Goal: Task Accomplishment & Management: Use online tool/utility

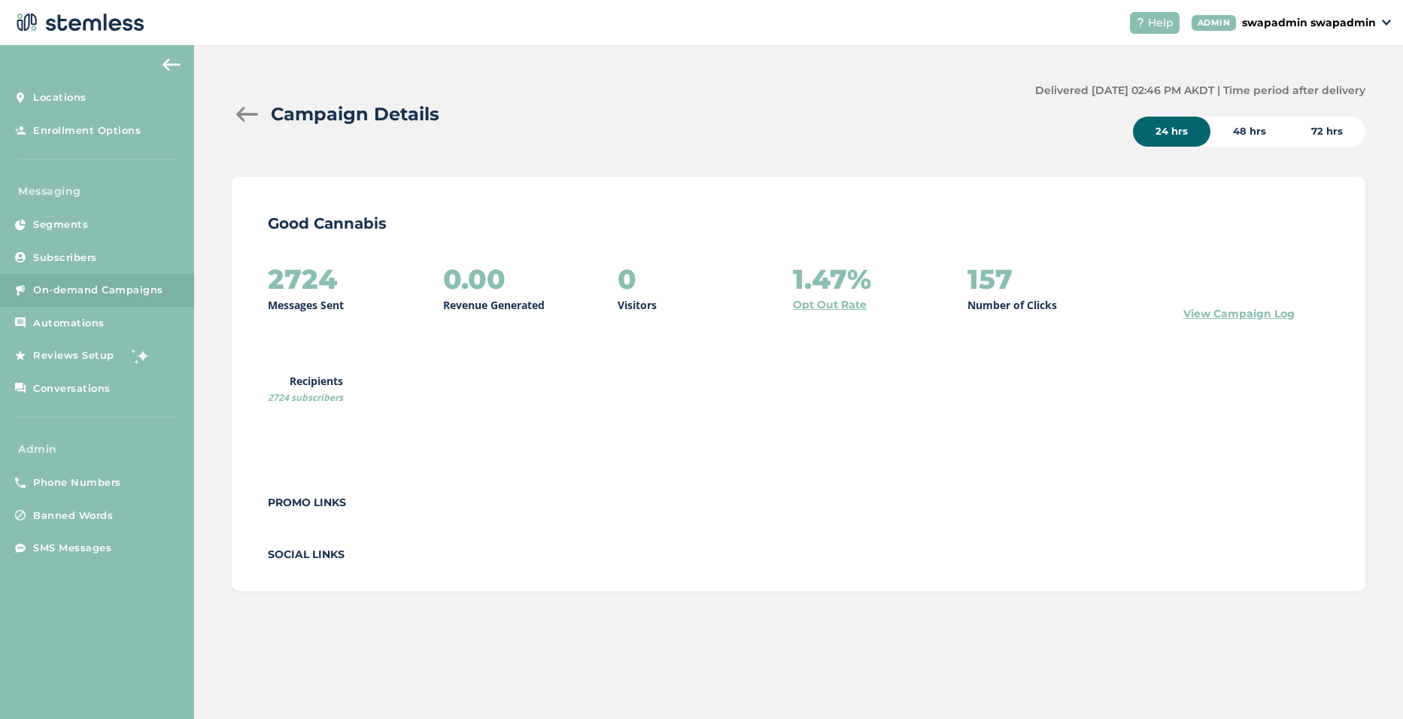
click at [666, 119] on div "Campaign Details" at bounding box center [627, 114] width 791 height 27
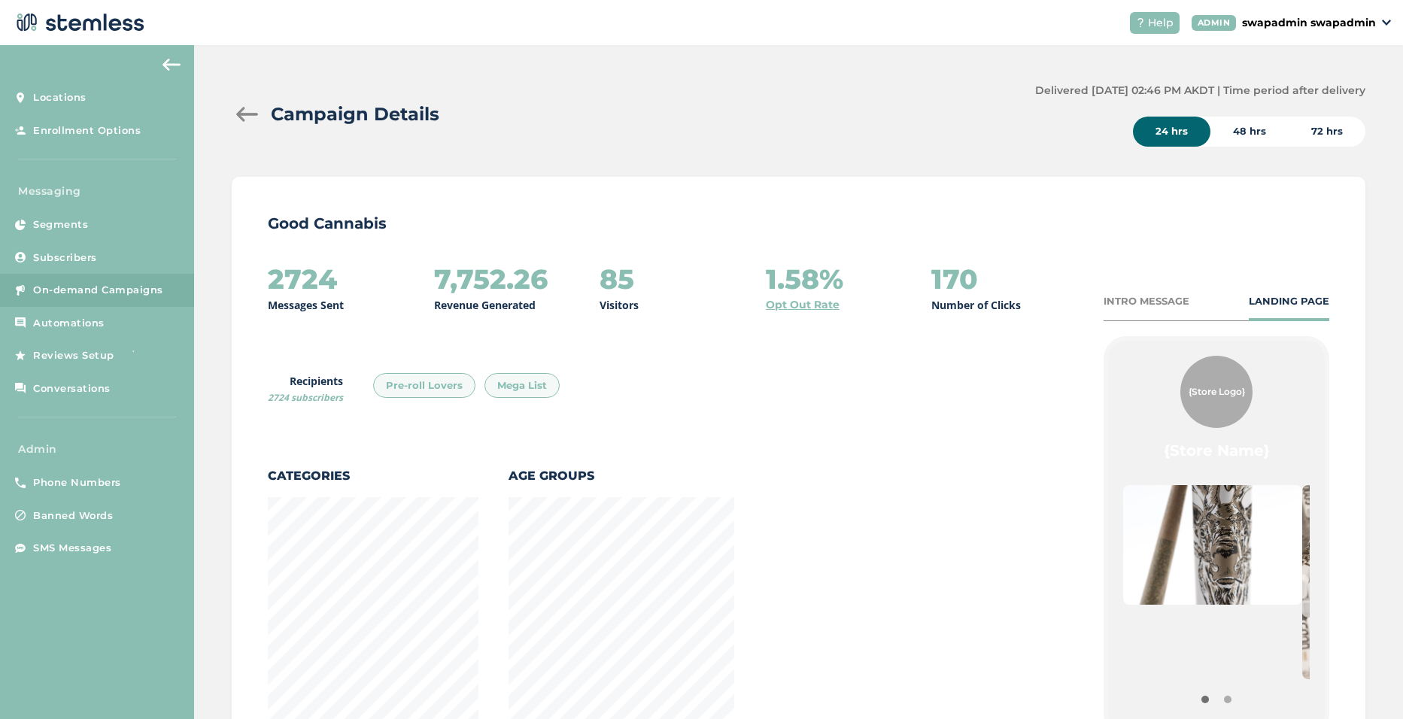
scroll to position [1080, 1125]
click at [1349, 19] on p "swapadmin swapadmin" at bounding box center [1309, 23] width 134 height 16
click at [1349, 108] on span "Impersonate" at bounding box center [1337, 108] width 74 height 15
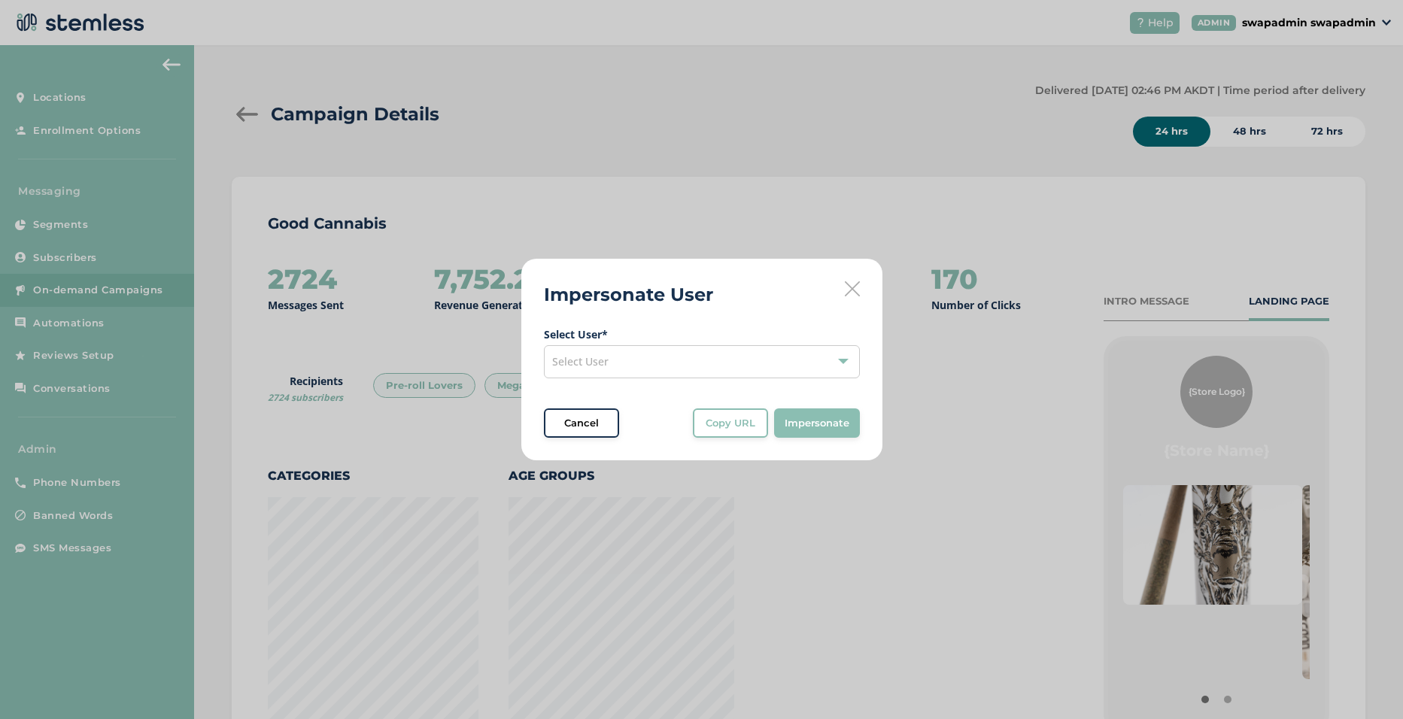
click at [696, 355] on div "Select User" at bounding box center [702, 361] width 316 height 33
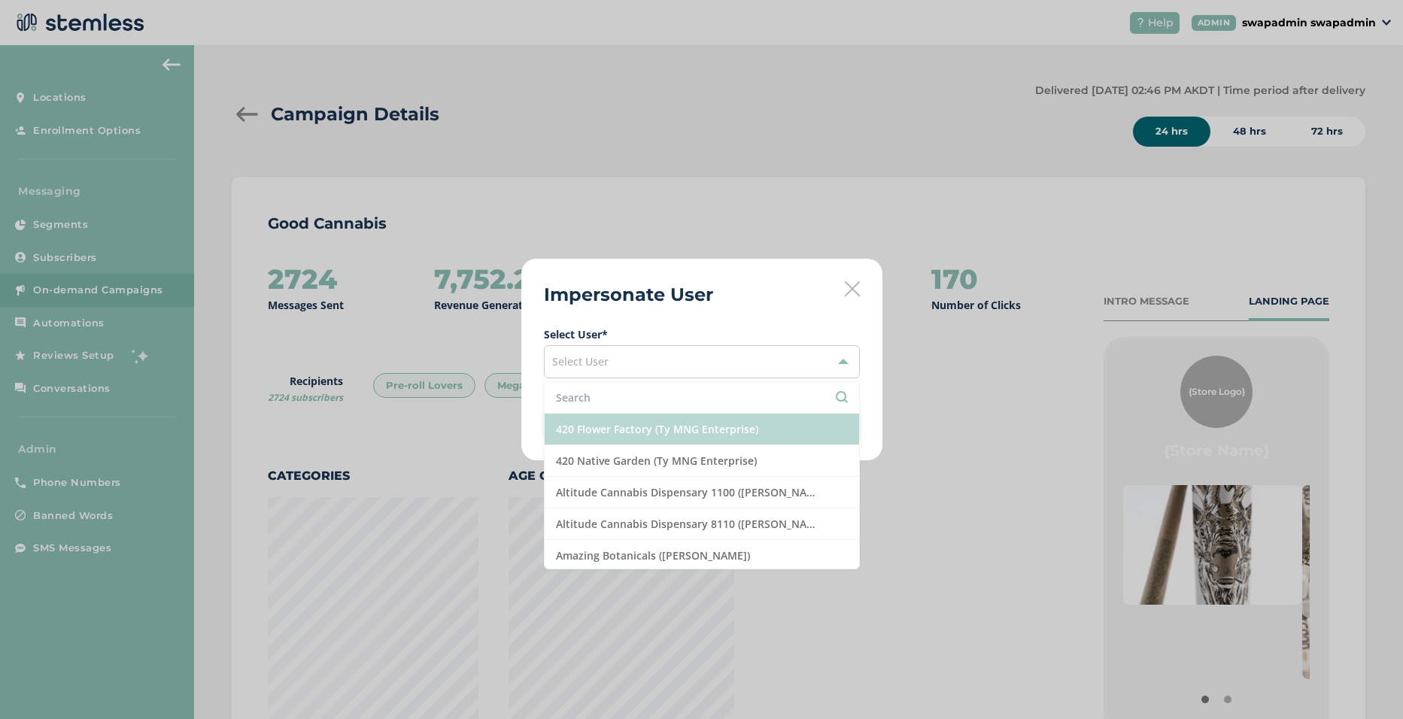
click at [649, 430] on li "420 Flower Factory (Ty MNG Enterprise)" at bounding box center [702, 430] width 314 height 32
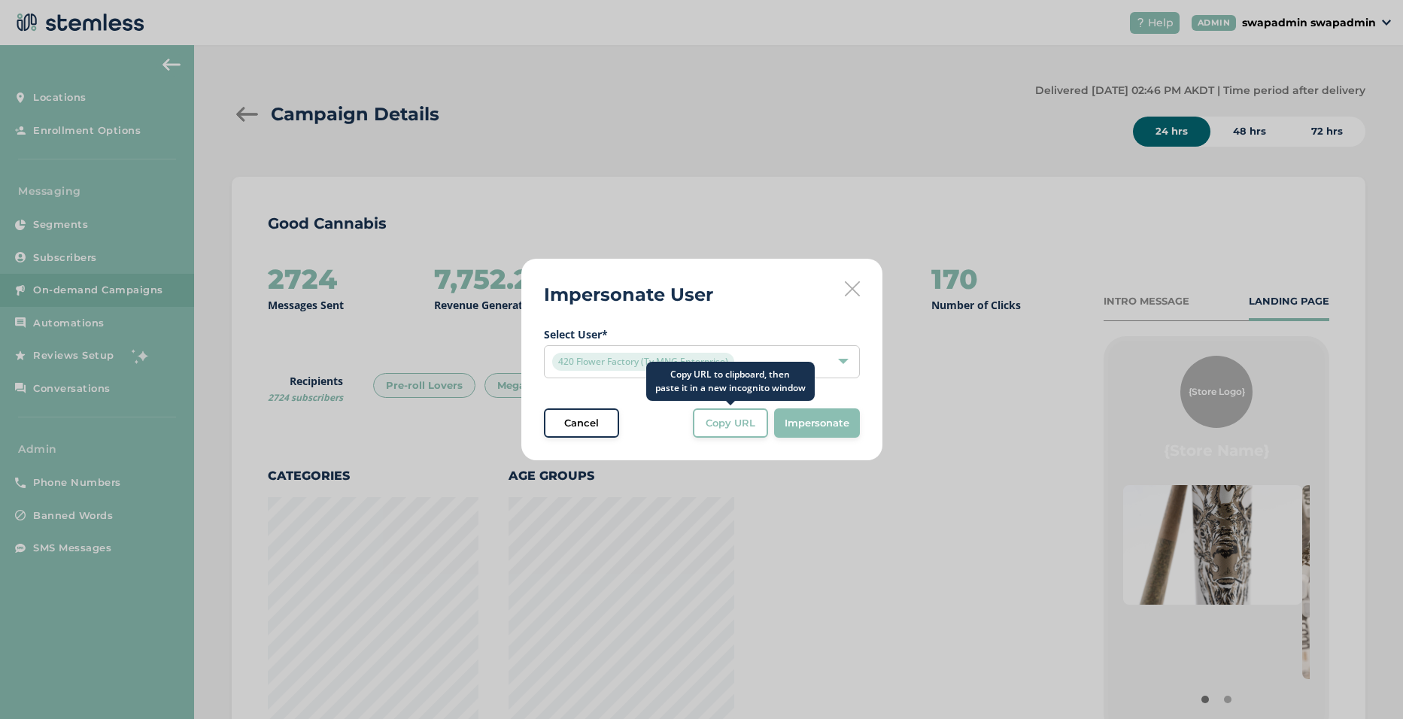
click at [730, 426] on span "Copy URL" at bounding box center [730, 423] width 50 height 15
